Goal: Task Accomplishment & Management: Manage account settings

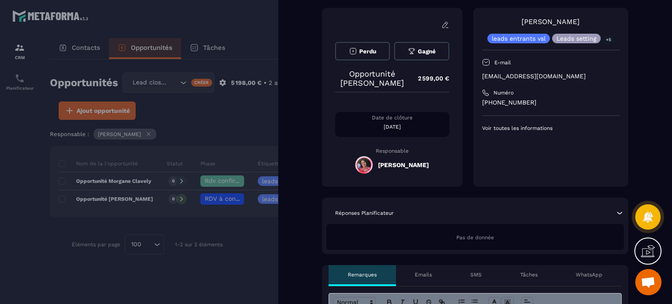
scroll to position [219, 0]
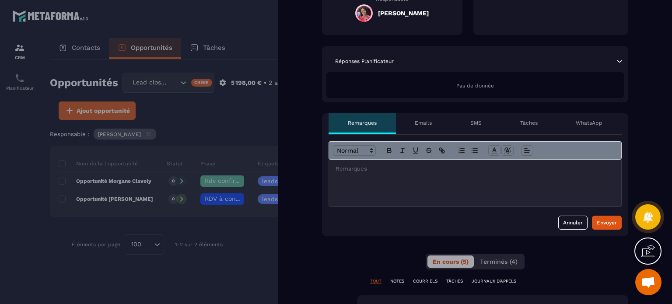
click at [407, 184] on div at bounding box center [475, 183] width 292 height 47
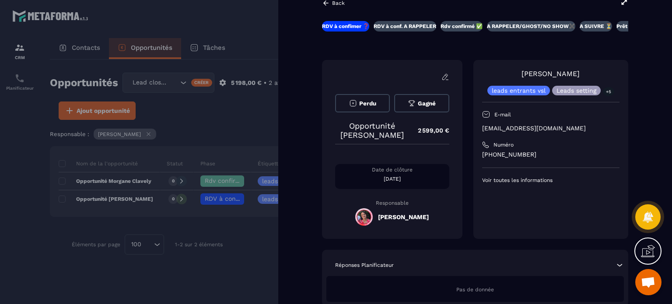
scroll to position [0, 0]
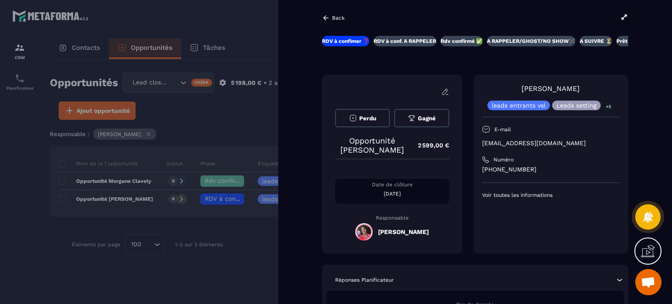
click at [336, 15] on p "Back" at bounding box center [338, 18] width 13 height 6
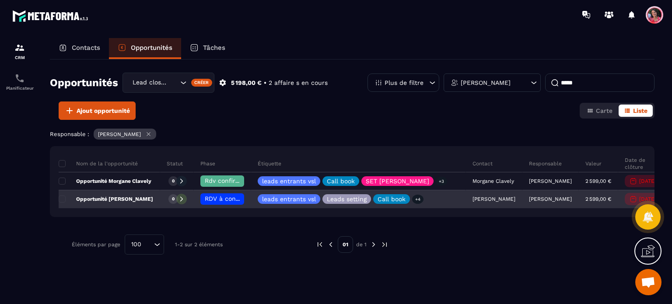
click at [230, 201] on span "RDV à confimer ❓" at bounding box center [233, 198] width 56 height 7
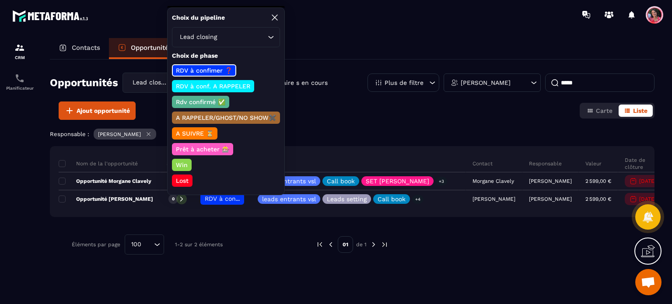
click at [231, 39] on input "Search for option" at bounding box center [242, 37] width 47 height 10
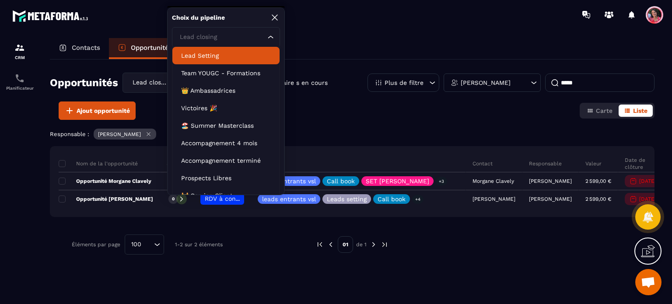
click at [204, 49] on li "Lead Setting" at bounding box center [225, 56] width 107 height 18
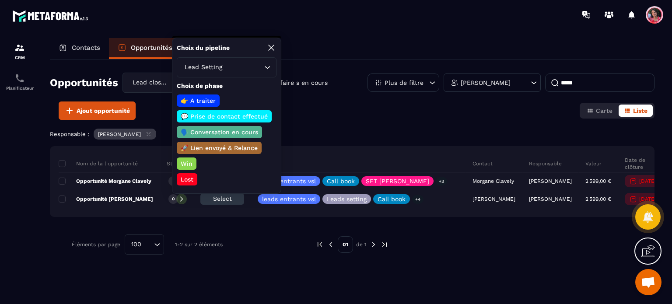
click at [221, 113] on p "💬 Prise de contact effectué" at bounding box center [224, 116] width 90 height 9
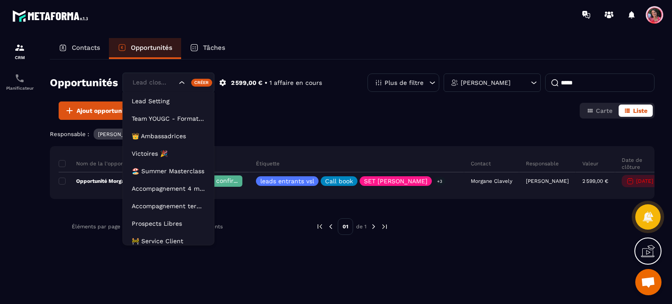
click at [165, 84] on div "Lead closing" at bounding box center [154, 83] width 48 height 10
click at [169, 99] on p "Lead Setting" at bounding box center [169, 101] width 74 height 9
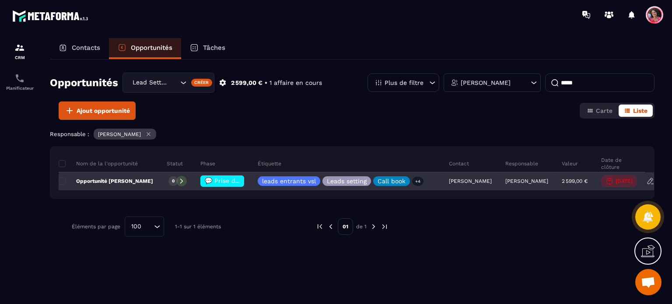
click at [230, 180] on span "💬 Prise de contact effectué" at bounding box center [248, 180] width 87 height 7
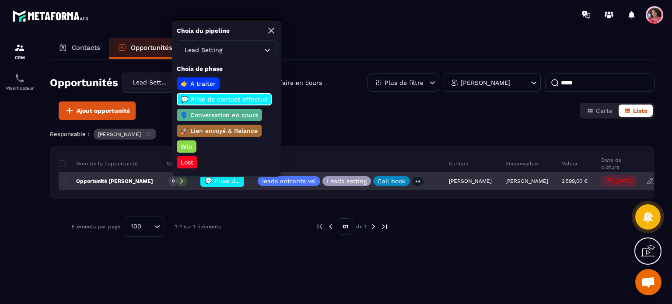
click at [136, 180] on p "Opportunité [PERSON_NAME]" at bounding box center [106, 181] width 95 height 7
